Goal: Task Accomplishment & Management: Manage account settings

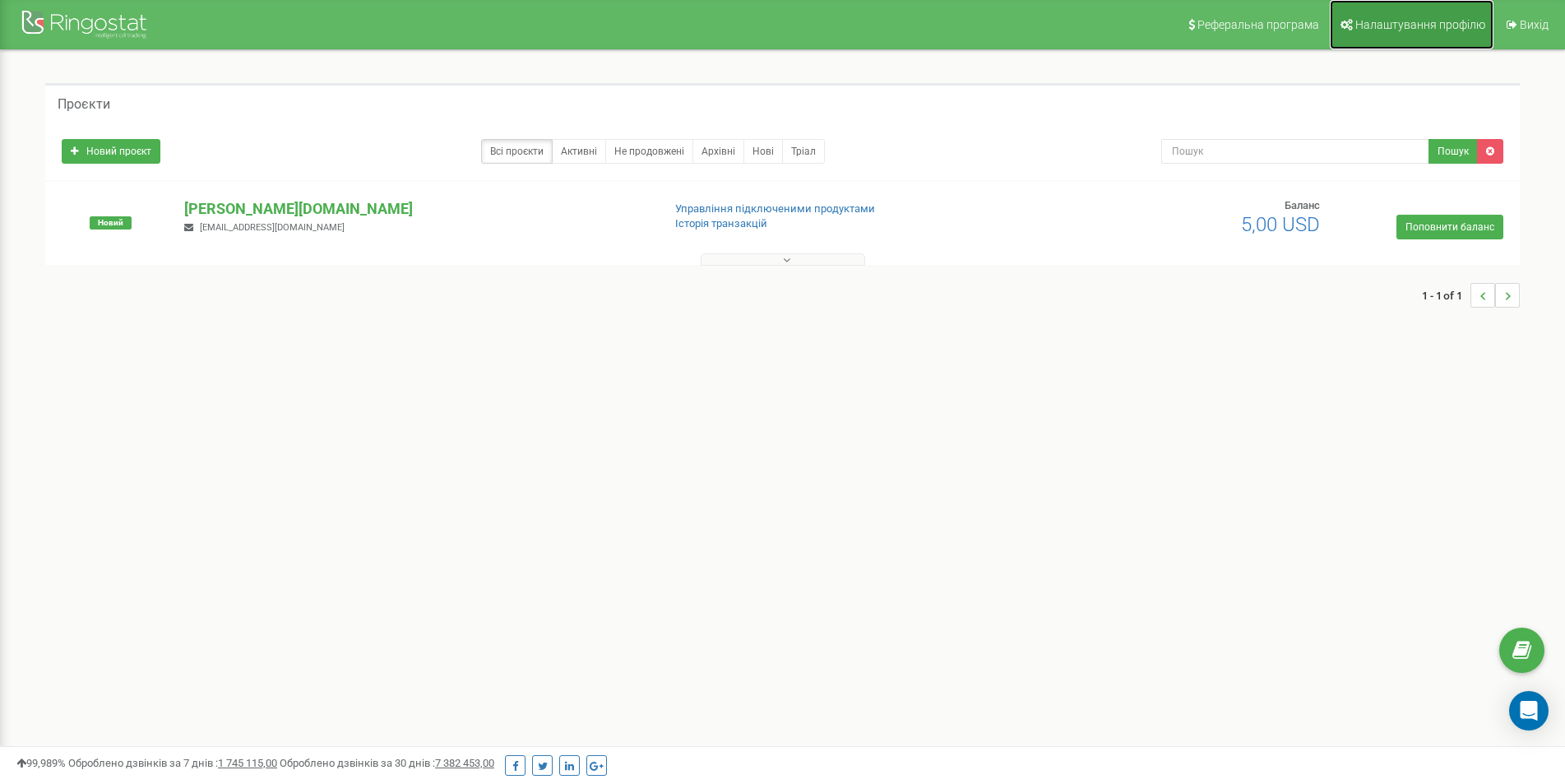
click at [1393, 34] on link "Налаштування профілю" at bounding box center [1412, 24] width 164 height 49
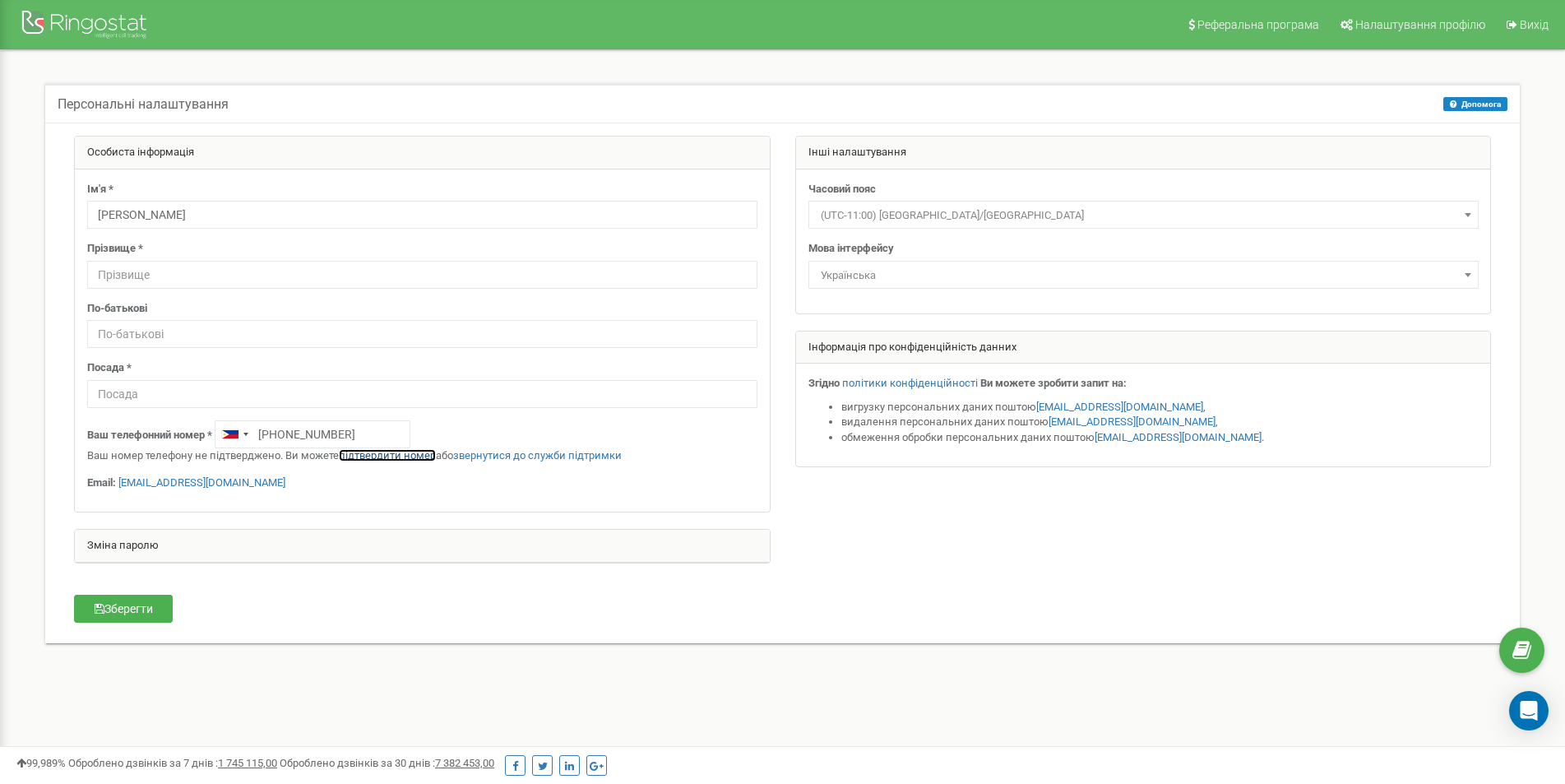
click at [393, 454] on link "підтвердити номер" at bounding box center [387, 454] width 97 height 13
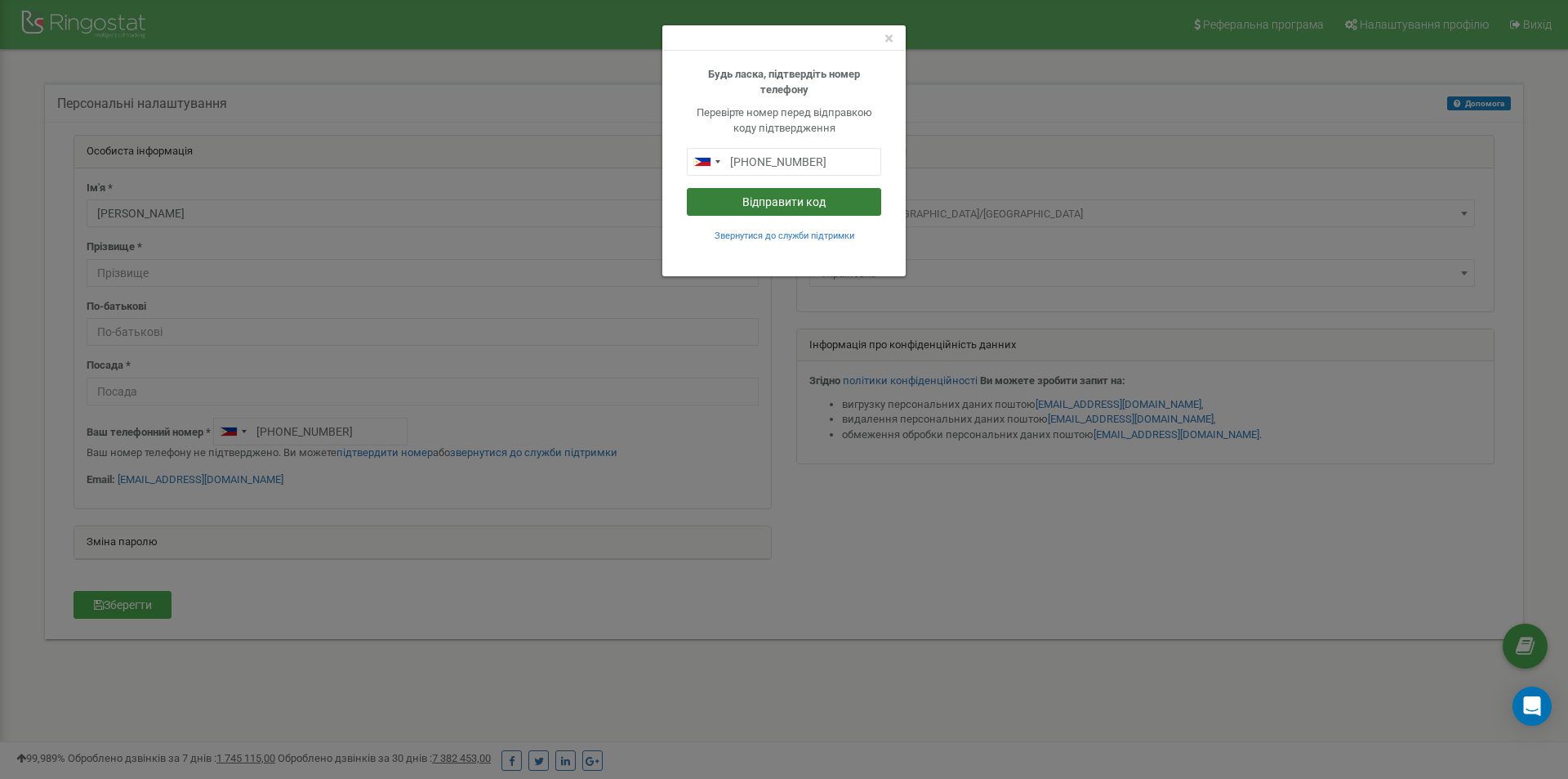
click at [777, 202] on button "Відправити код" at bounding box center [784, 202] width 194 height 27
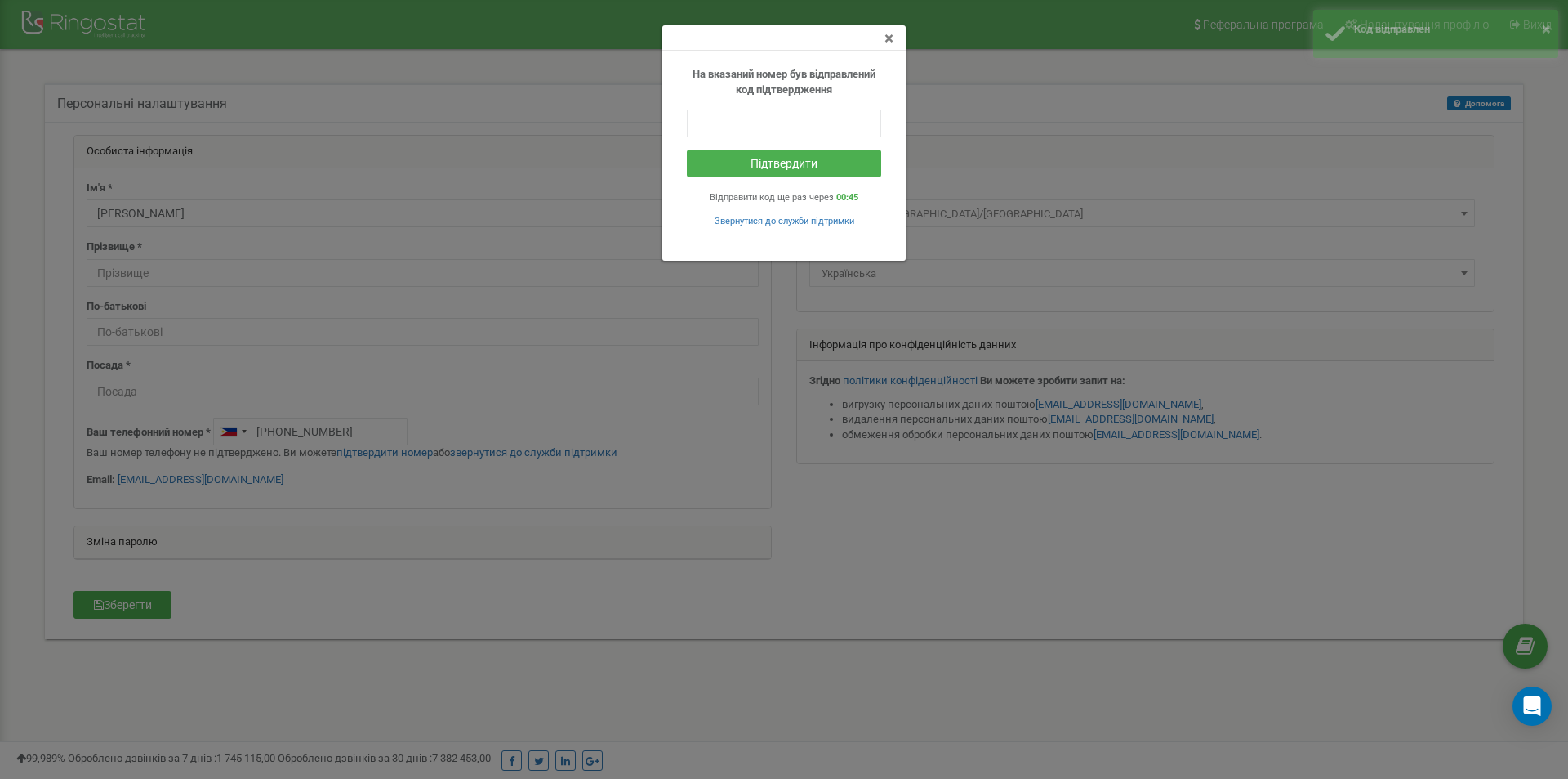
click at [888, 37] on span "×" at bounding box center [889, 38] width 9 height 20
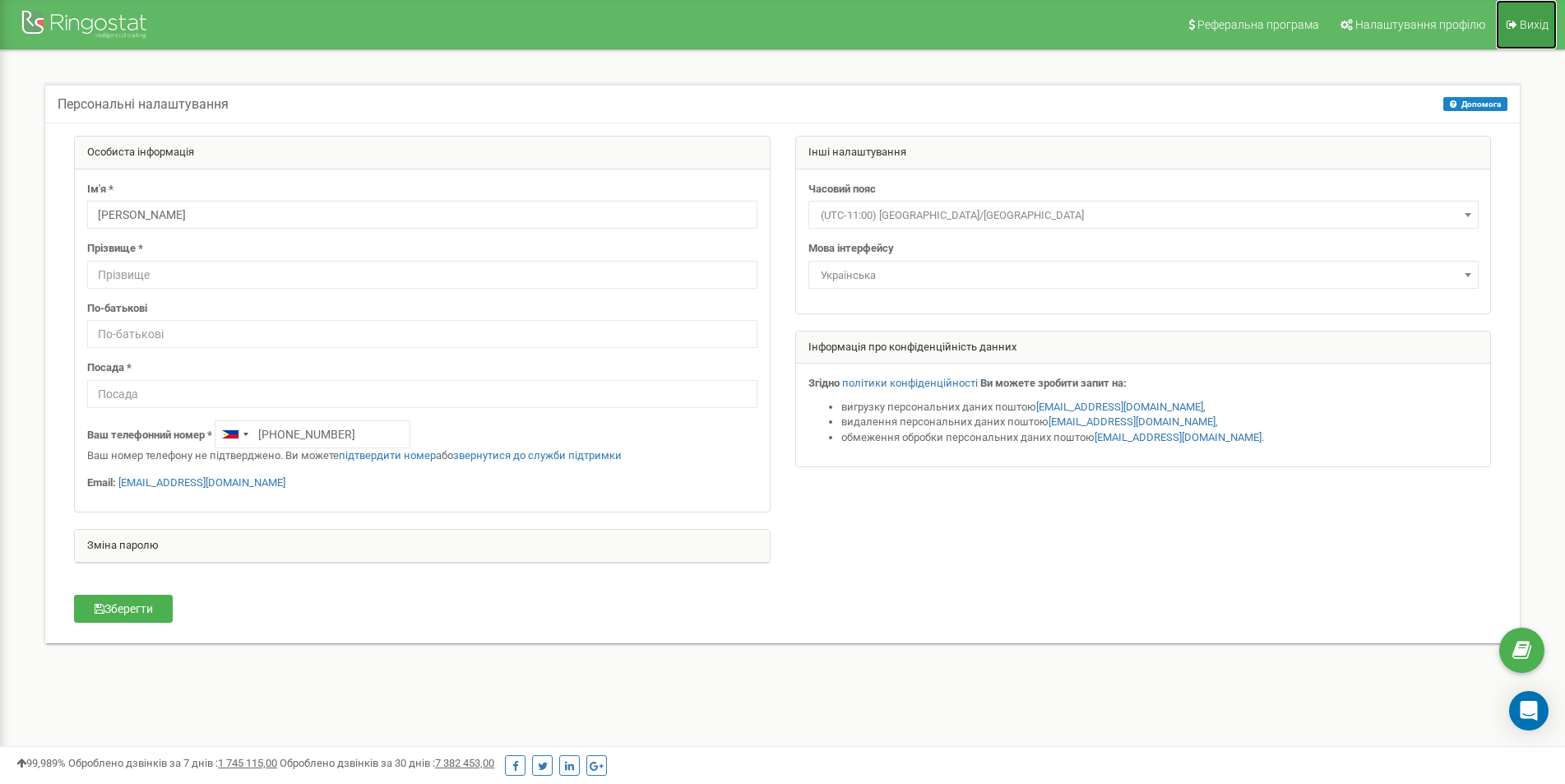
click at [1531, 23] on span "Вихід" at bounding box center [1534, 25] width 29 height 13
